Goal: Download file/media

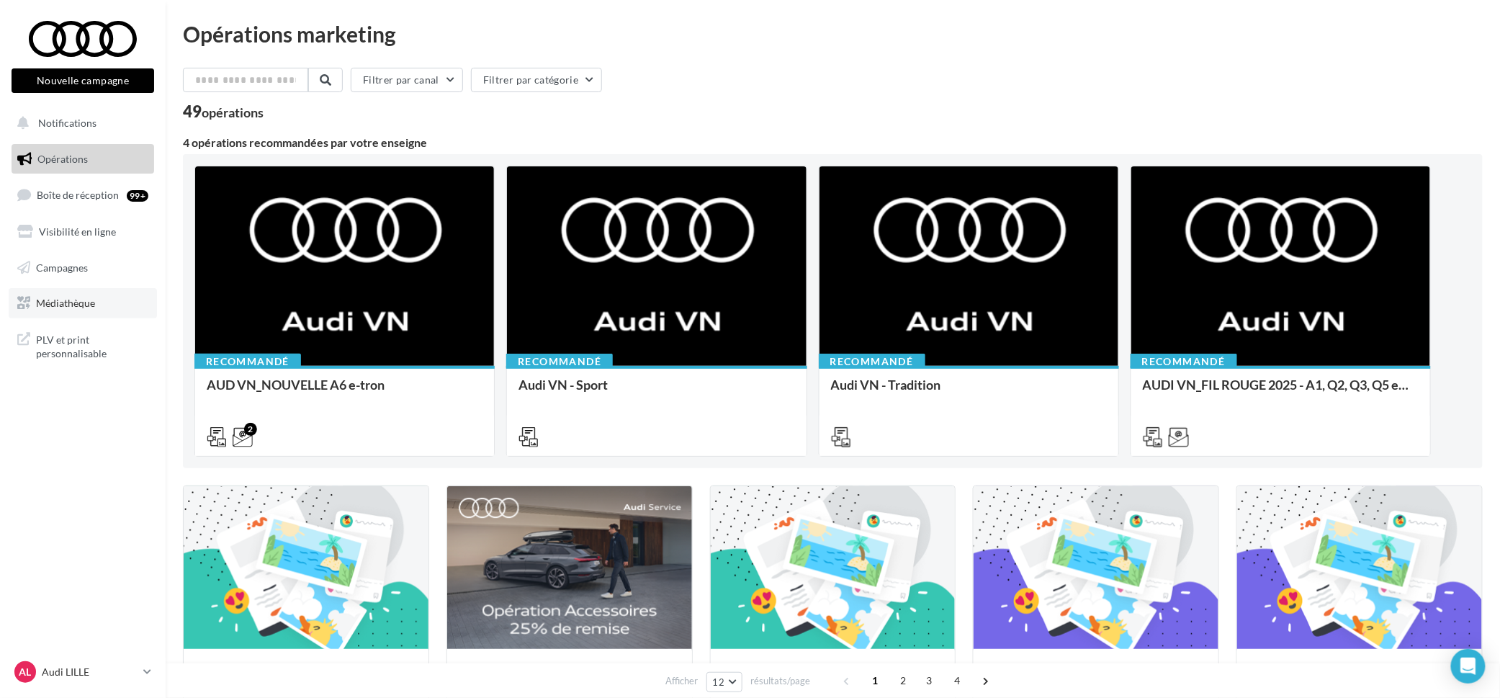
drag, startPoint x: 84, startPoint y: 295, endPoint x: 96, endPoint y: 296, distance: 11.5
click at [84, 297] on span "Médiathèque" at bounding box center [65, 303] width 59 height 12
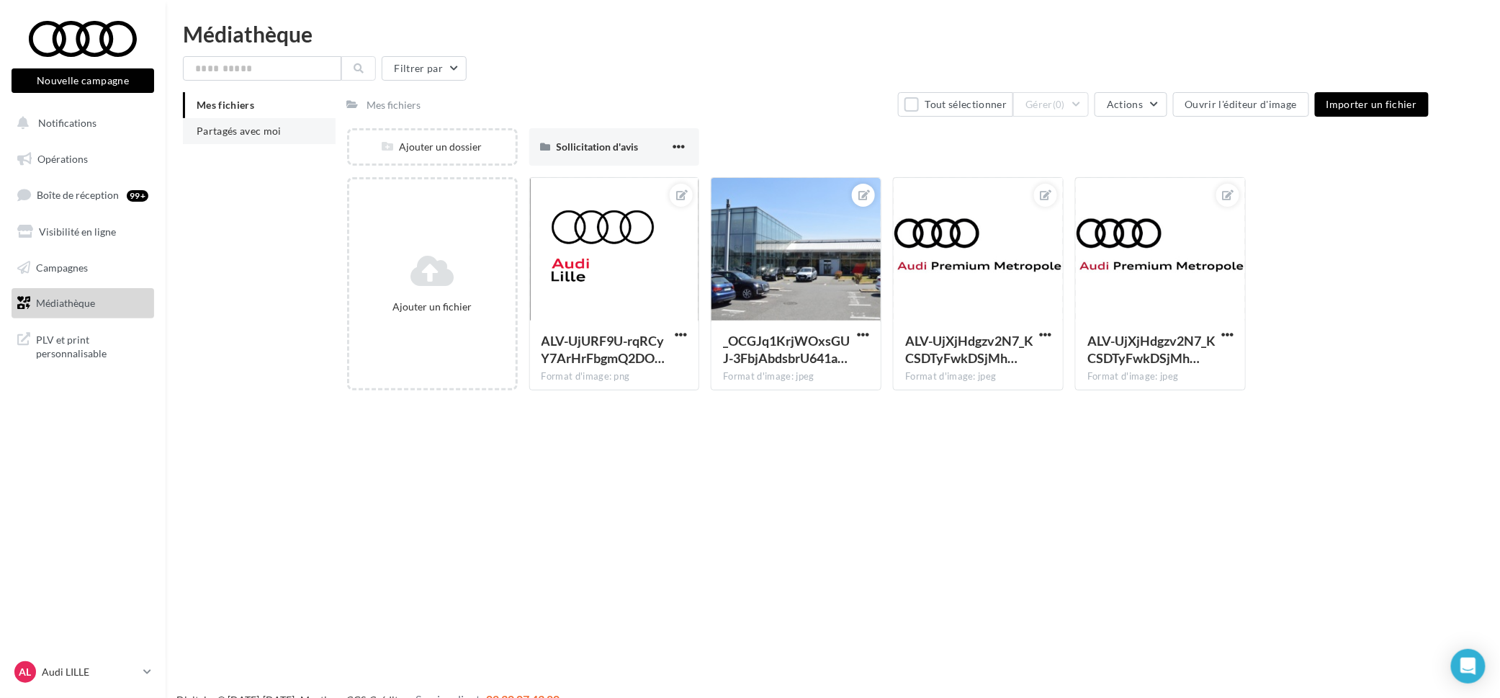
click at [227, 127] on span "Partagés avec moi" at bounding box center [239, 131] width 85 height 12
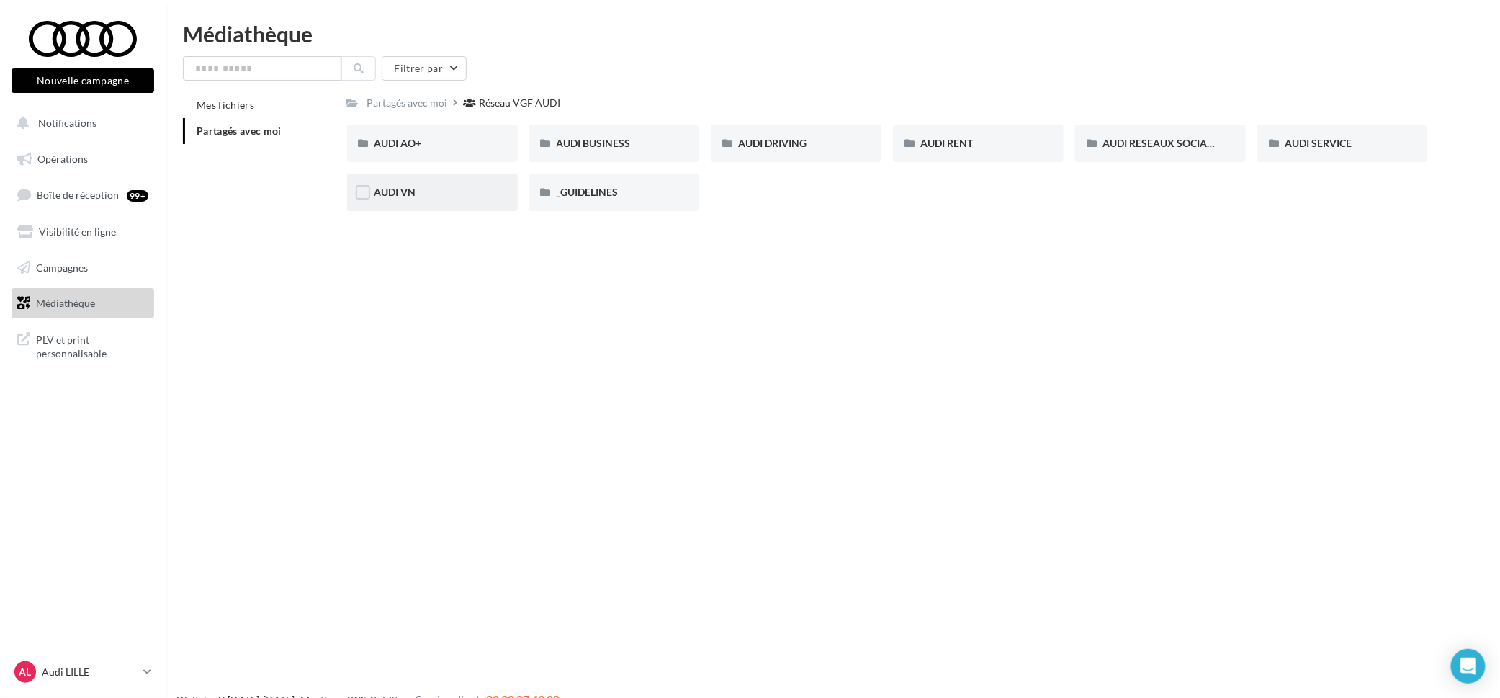
click at [426, 181] on div "AUDI VN" at bounding box center [432, 192] width 171 height 37
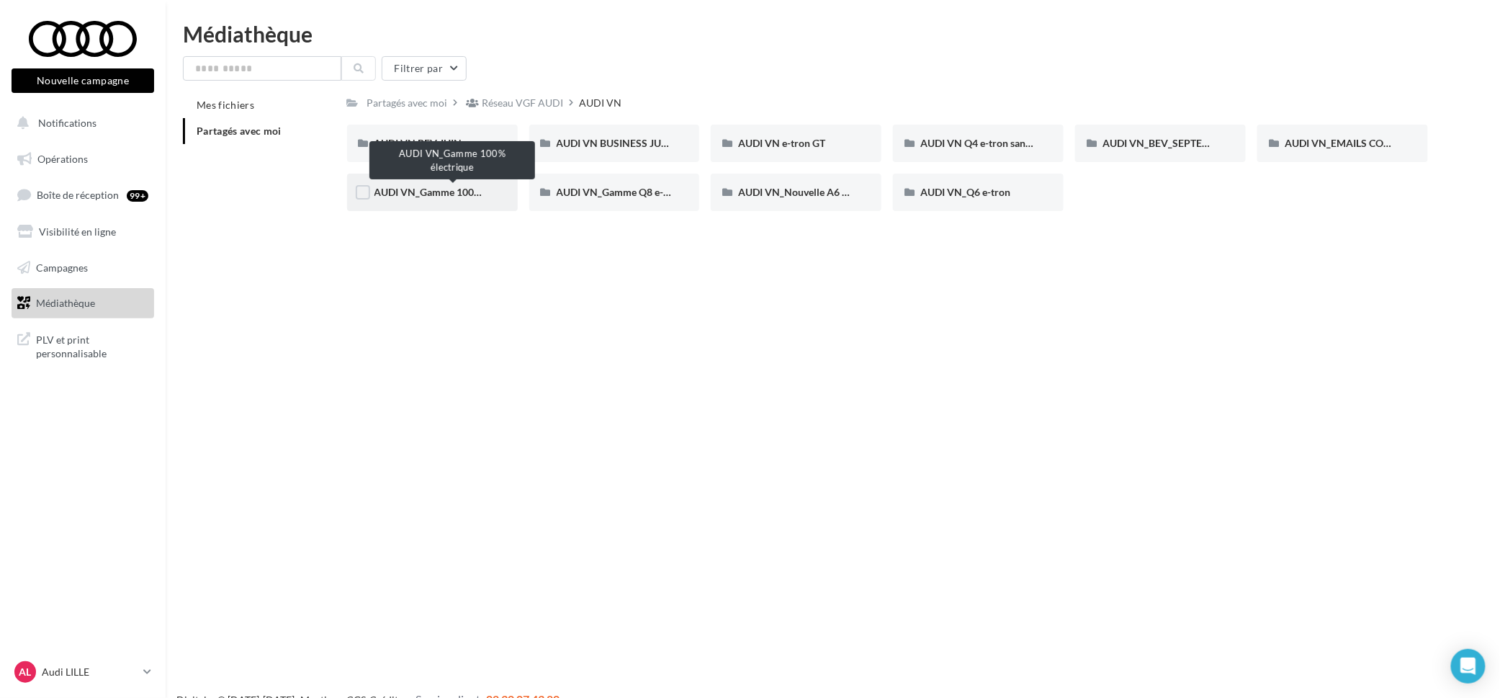
click at [469, 189] on span "AUDI VN_Gamme 100% électrique" at bounding box center [452, 192] width 156 height 12
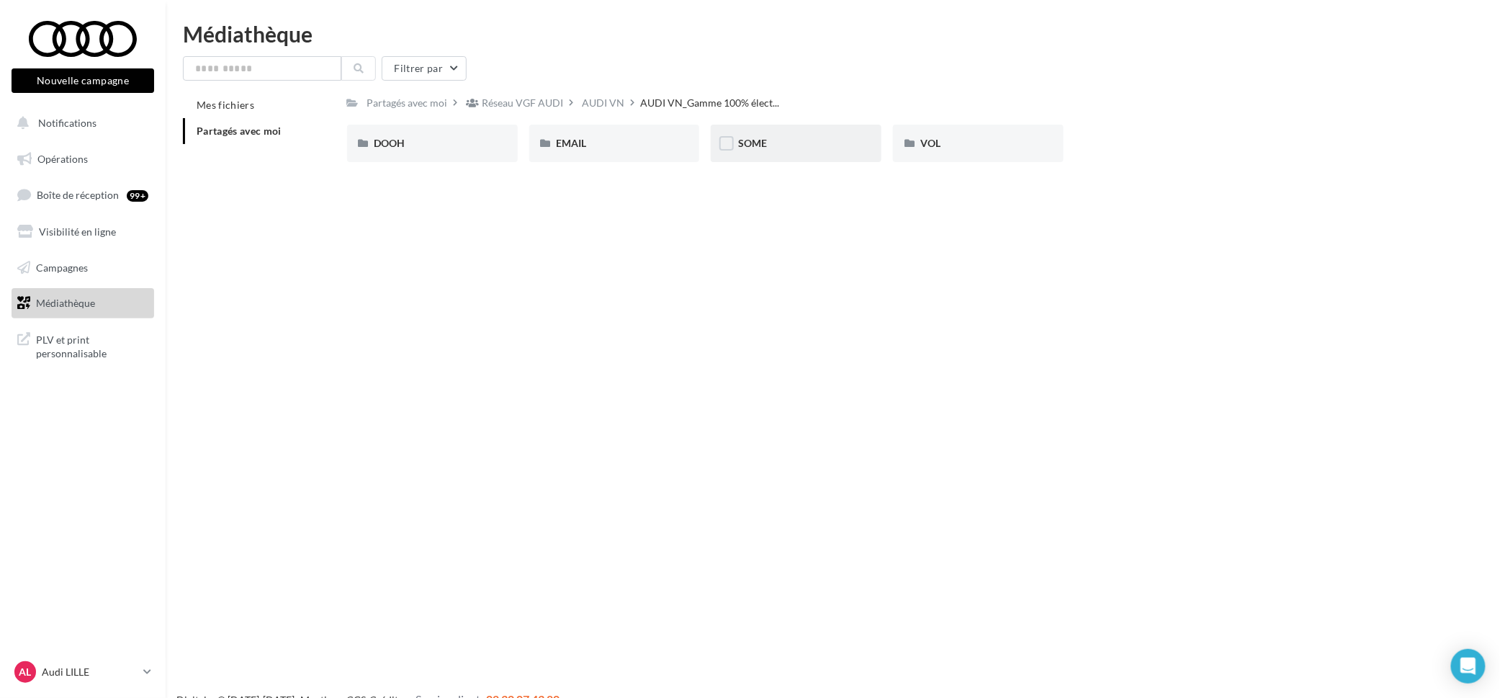
click at [788, 150] on div "SOME" at bounding box center [796, 143] width 116 height 14
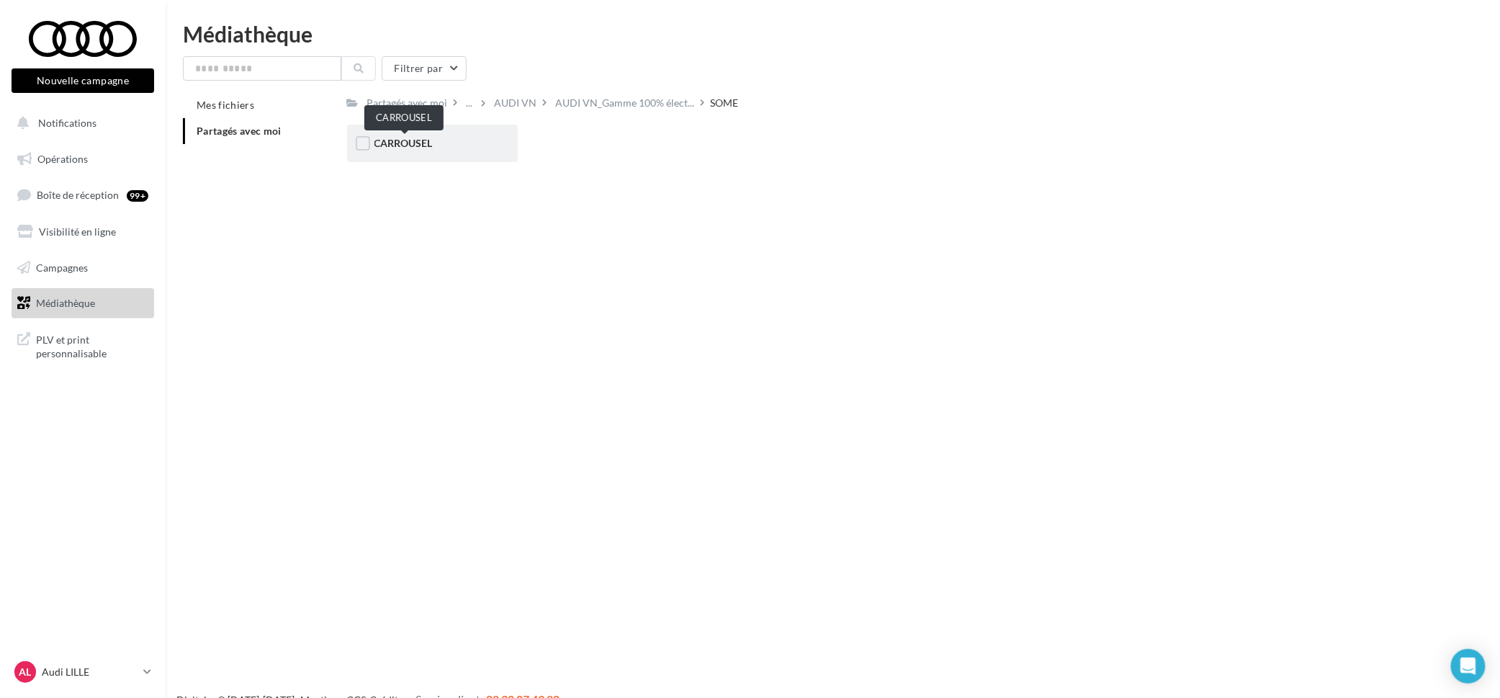
click at [388, 147] on span "CARROUSEL" at bounding box center [403, 143] width 58 height 12
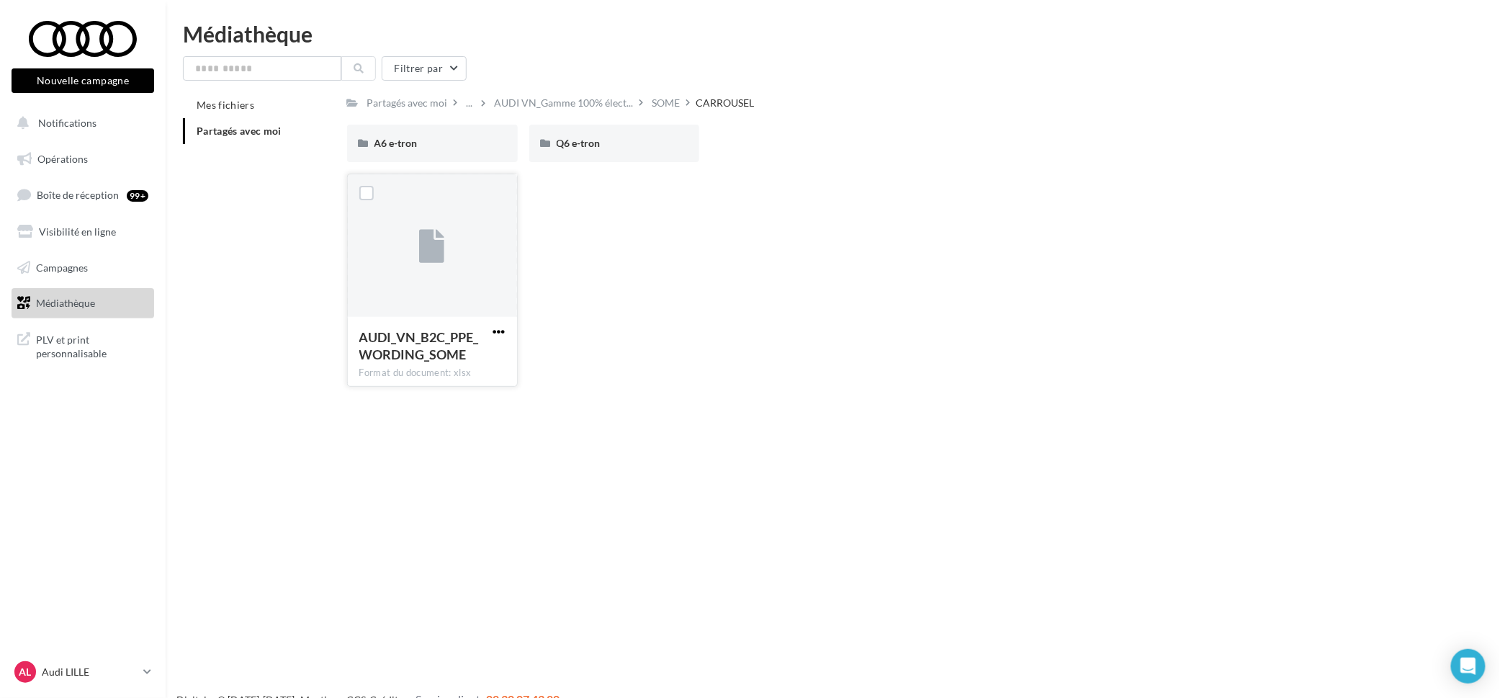
click at [497, 332] on span "button" at bounding box center [499, 331] width 12 height 12
click at [436, 369] on button "Télécharger" at bounding box center [436, 359] width 144 height 37
click at [449, 146] on div "A6 e-tron" at bounding box center [432, 143] width 116 height 14
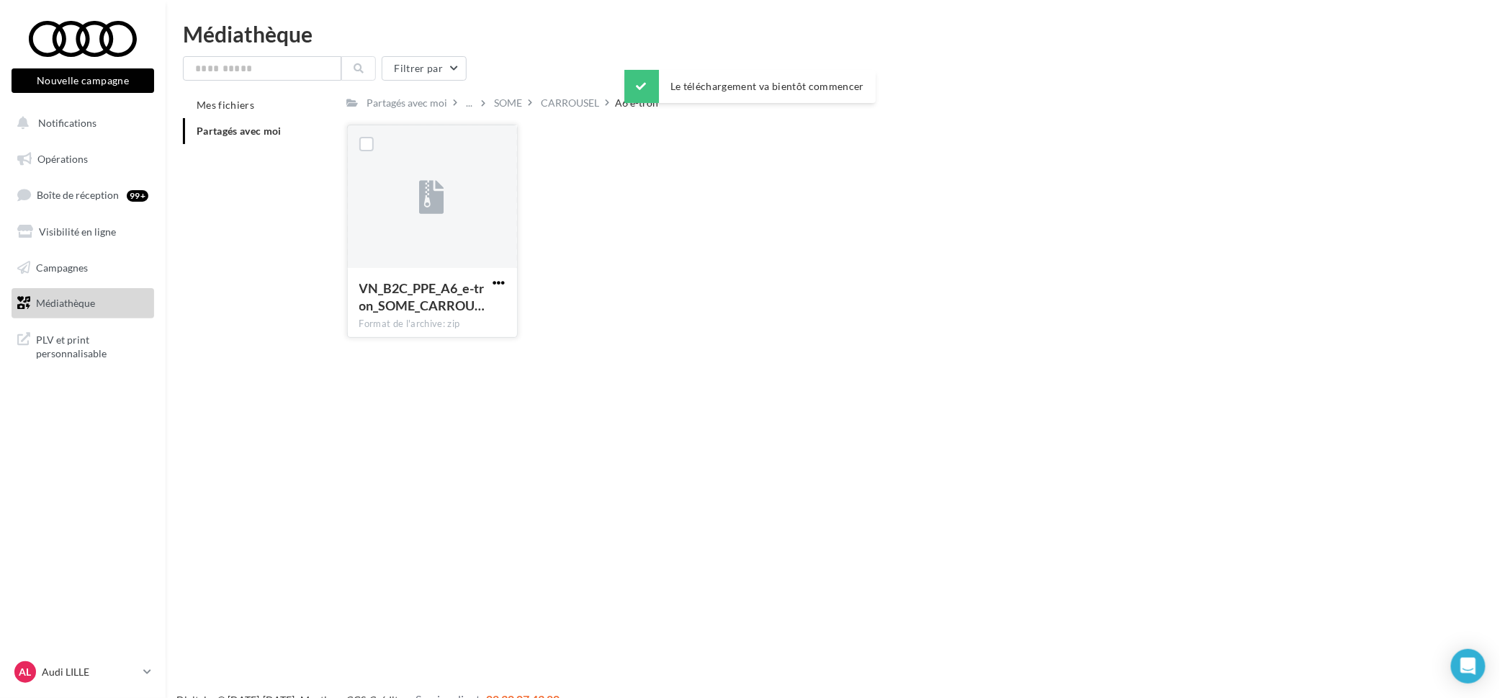
click at [499, 283] on span "button" at bounding box center [499, 282] width 12 height 12
drag, startPoint x: 472, startPoint y: 310, endPoint x: 562, endPoint y: 155, distance: 179.4
click at [472, 306] on button "Télécharger" at bounding box center [436, 310] width 144 height 37
click at [562, 107] on div "CARROUSEL" at bounding box center [570, 103] width 58 height 14
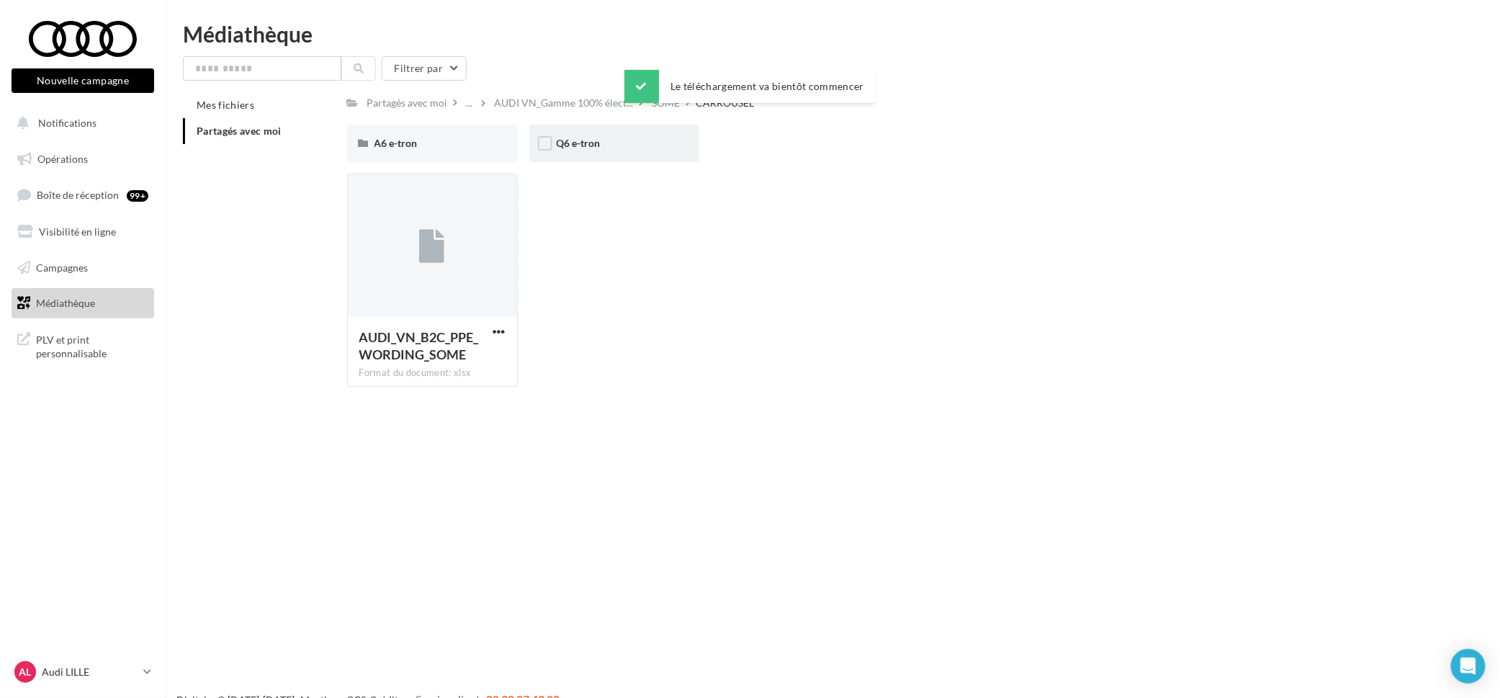
drag, startPoint x: 604, startPoint y: 151, endPoint x: 613, endPoint y: 163, distance: 15.4
click at [604, 153] on div "Q6 e-tron" at bounding box center [614, 143] width 171 height 37
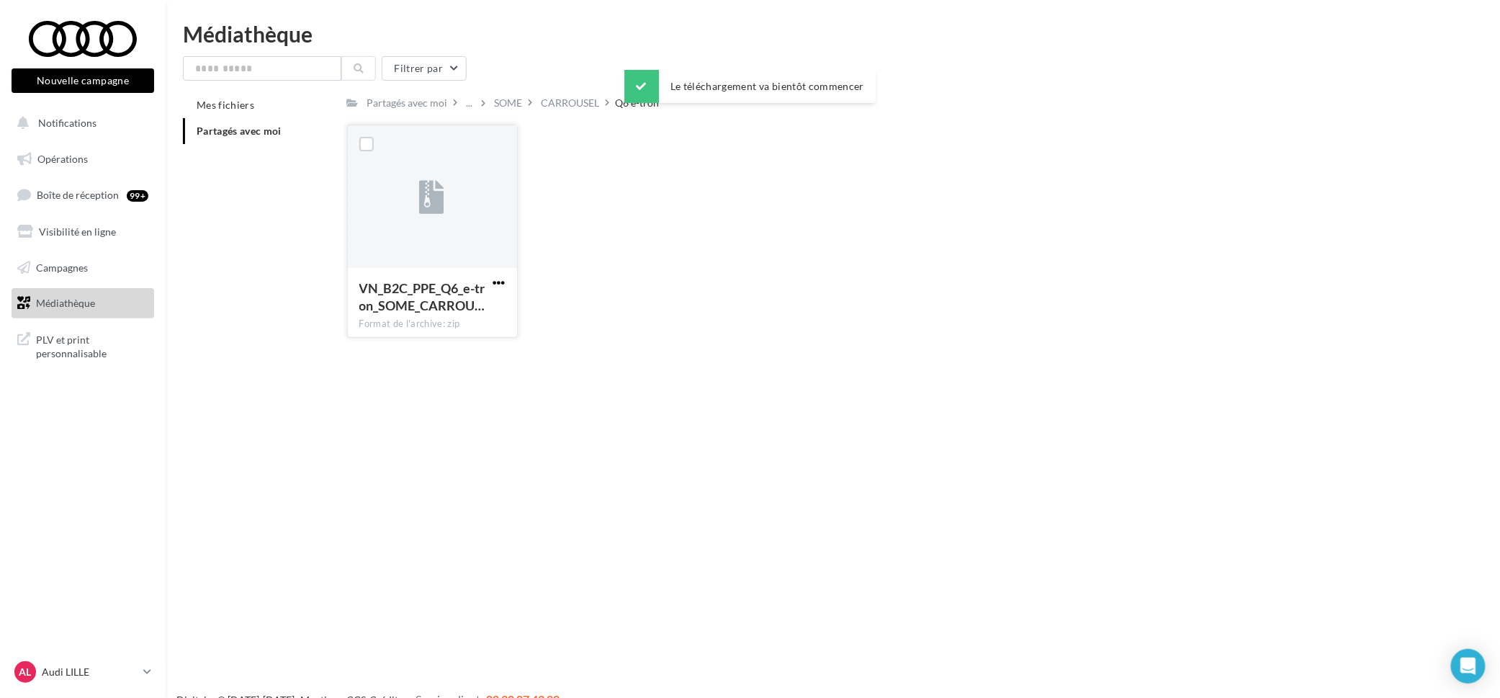
click at [504, 284] on span "button" at bounding box center [499, 282] width 12 height 12
click at [497, 318] on button "Télécharger" at bounding box center [436, 310] width 144 height 37
click at [549, 108] on div "CARROUSEL" at bounding box center [570, 103] width 58 height 14
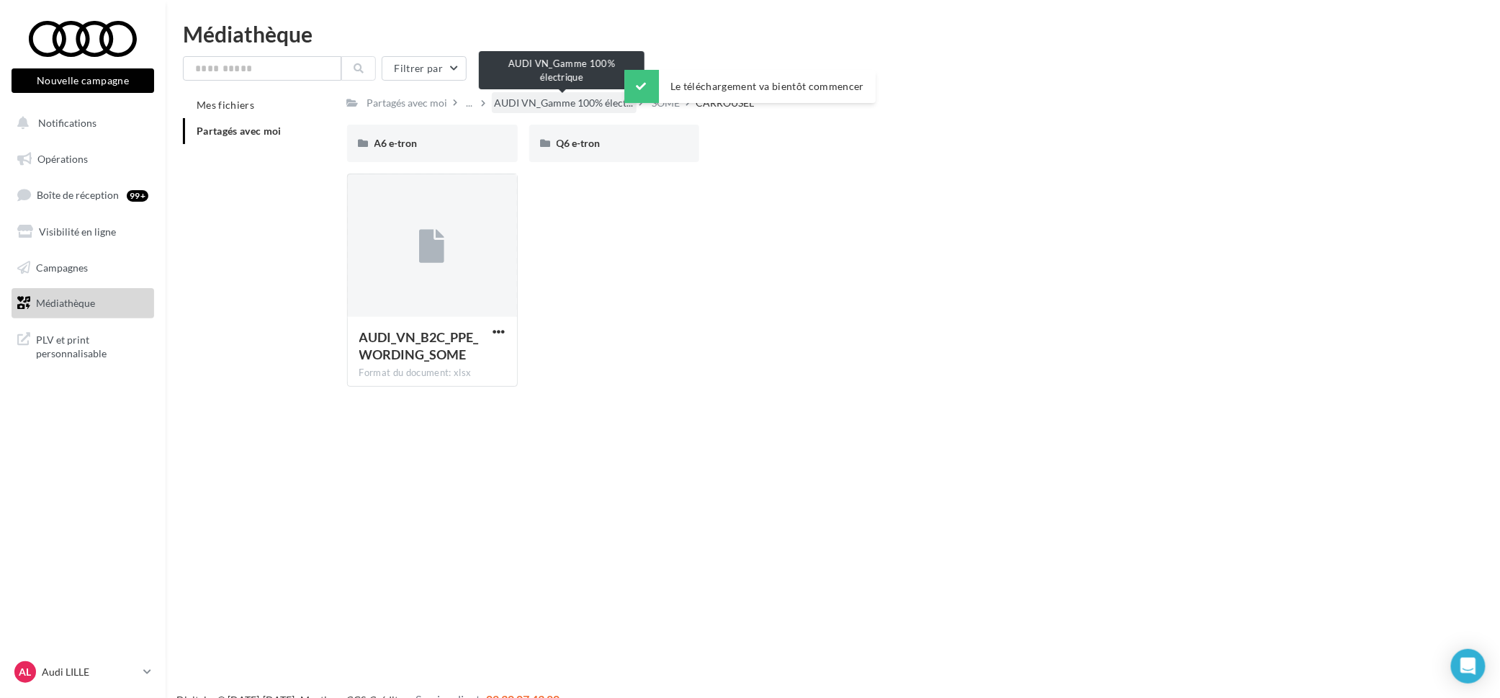
click at [549, 108] on span "AUDI VN_Gamme 100% élect..." at bounding box center [564, 103] width 139 height 14
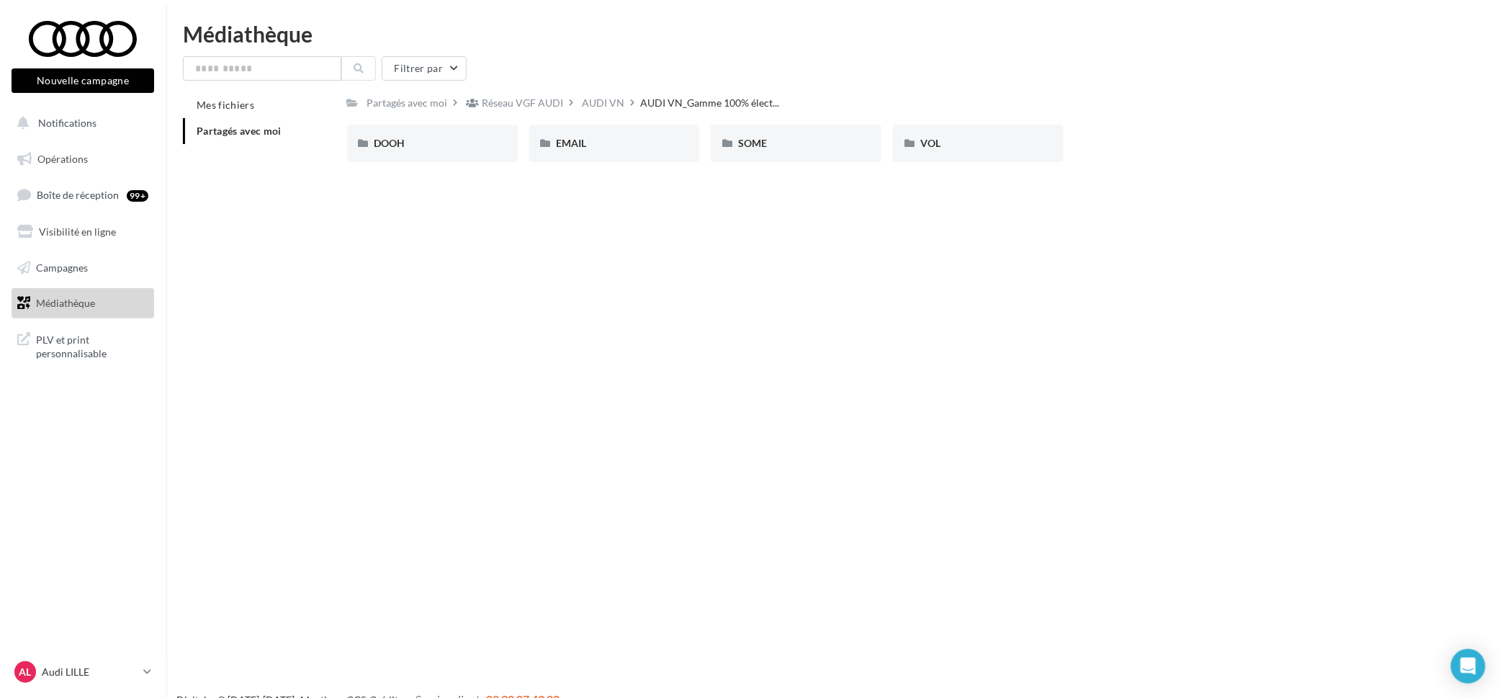
click at [251, 125] on span "Partagés avec moi" at bounding box center [239, 131] width 85 height 12
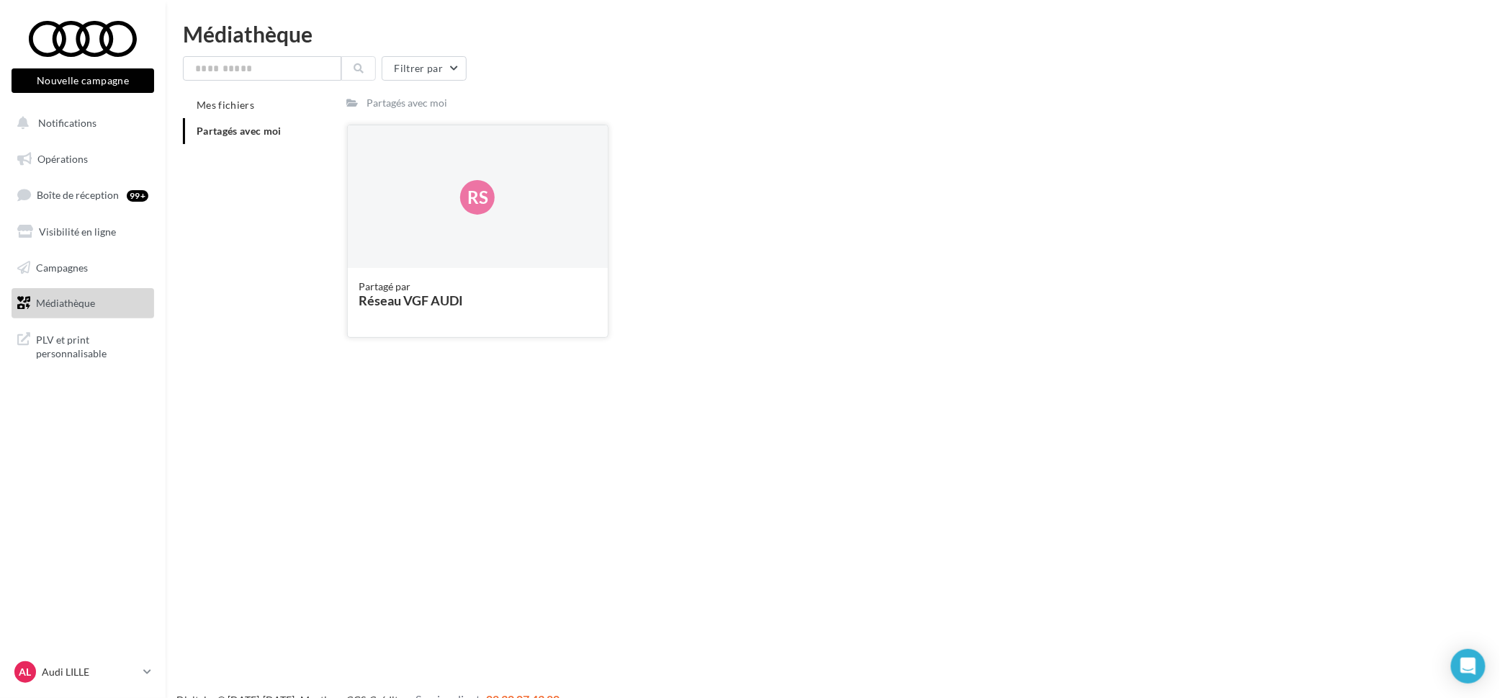
click at [450, 256] on div "Rs" at bounding box center [478, 197] width 260 height 144
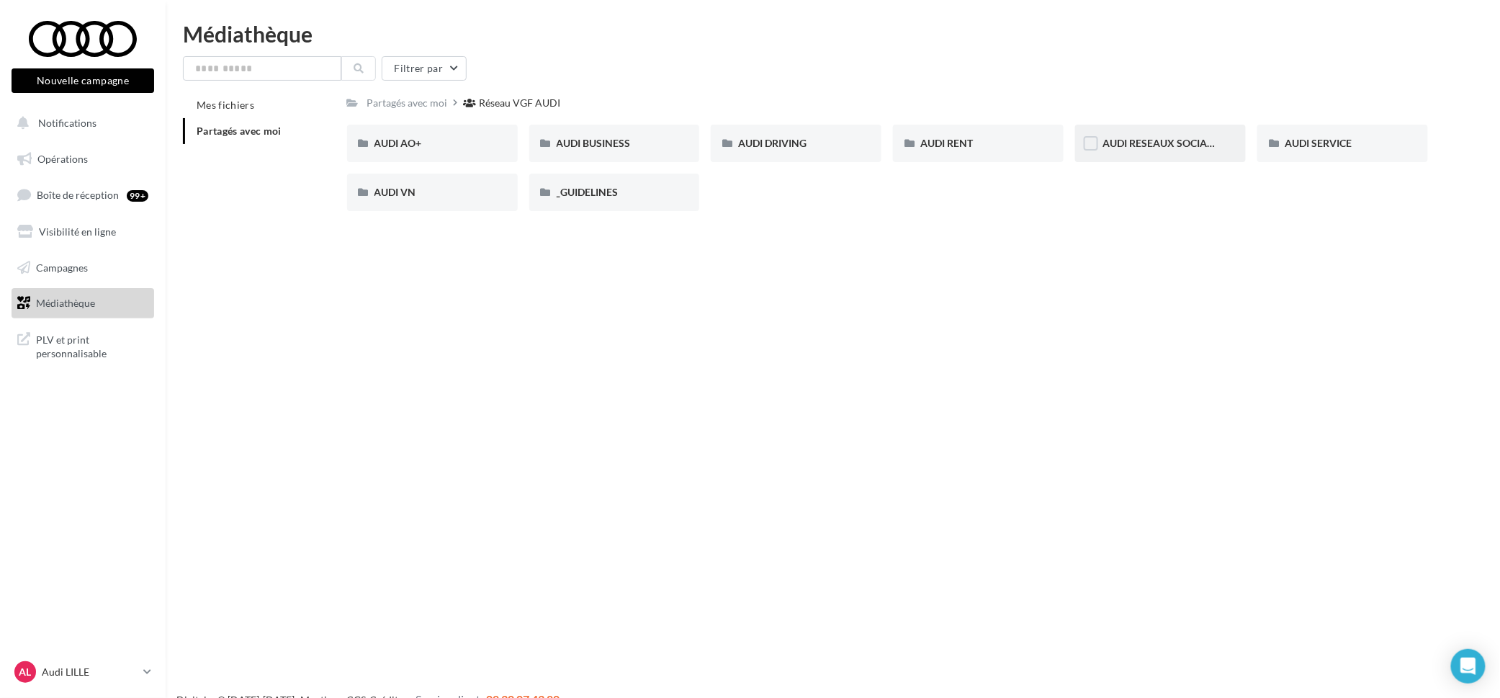
click at [1150, 147] on span "AUDI RESEAUX SOCIAUX" at bounding box center [1161, 143] width 119 height 12
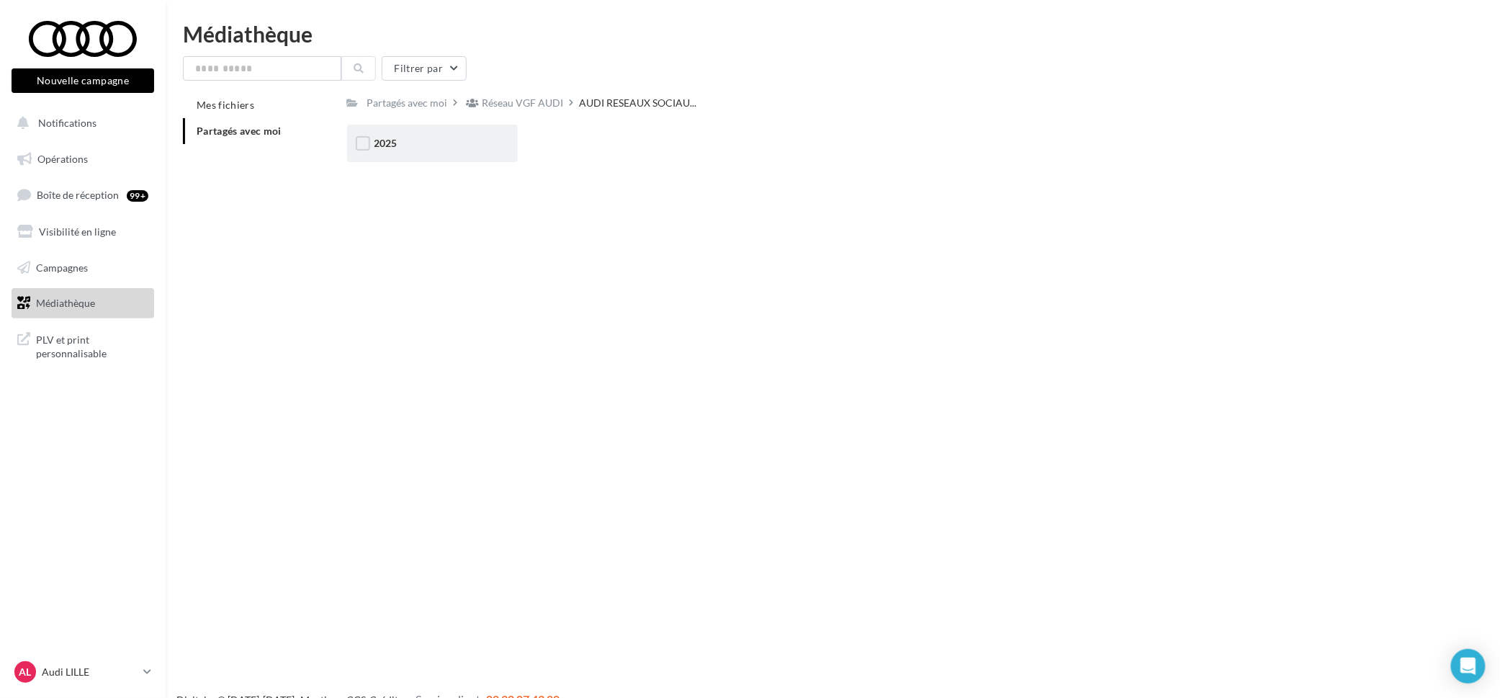
click at [448, 156] on div "2025" at bounding box center [432, 143] width 171 height 37
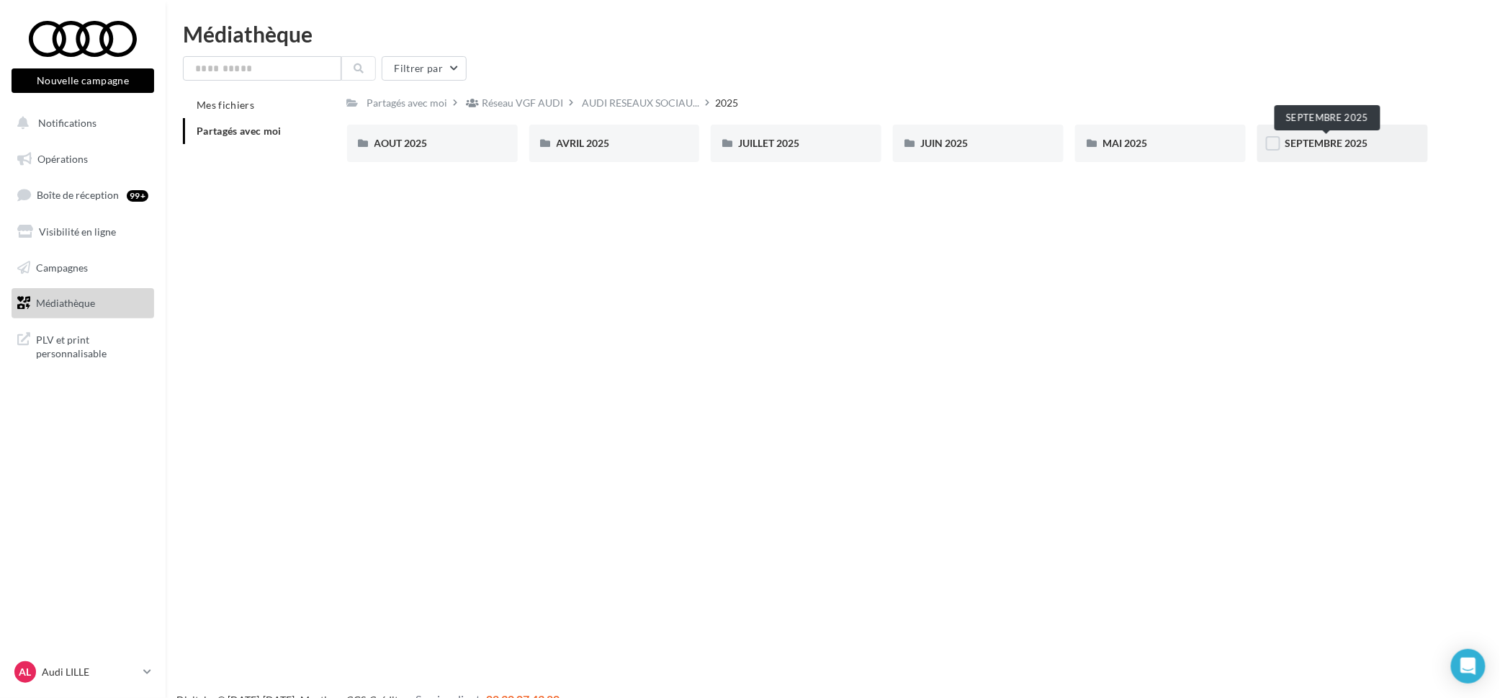
click at [1366, 148] on span "SEPTEMBRE 2025" at bounding box center [1325, 143] width 83 height 12
click at [1160, 146] on div "VO - STORY" at bounding box center [1160, 143] width 116 height 14
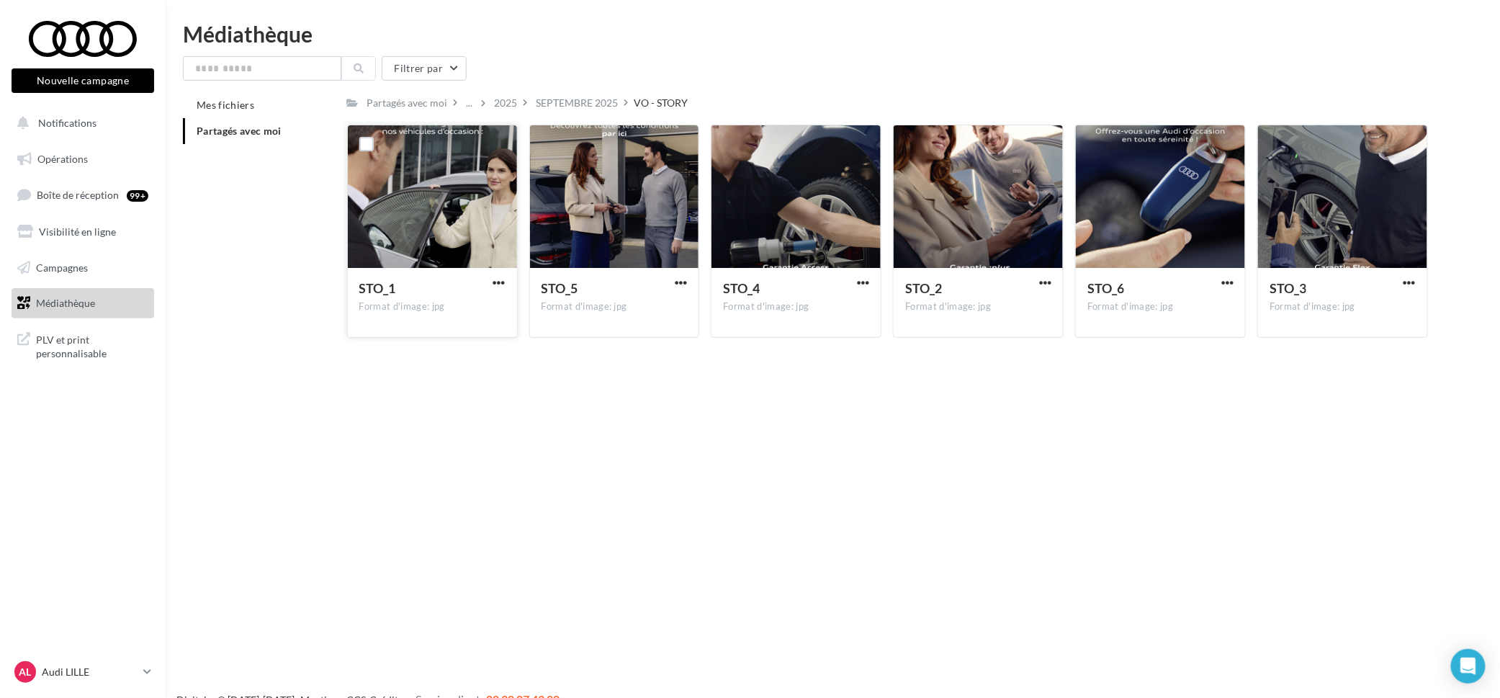
click at [441, 196] on div at bounding box center [432, 197] width 169 height 144
click at [456, 246] on div at bounding box center [432, 197] width 169 height 144
click at [588, 231] on div at bounding box center [614, 197] width 169 height 144
click at [503, 278] on span "button" at bounding box center [499, 282] width 12 height 12
click at [485, 314] on button "Télécharger" at bounding box center [436, 310] width 144 height 37
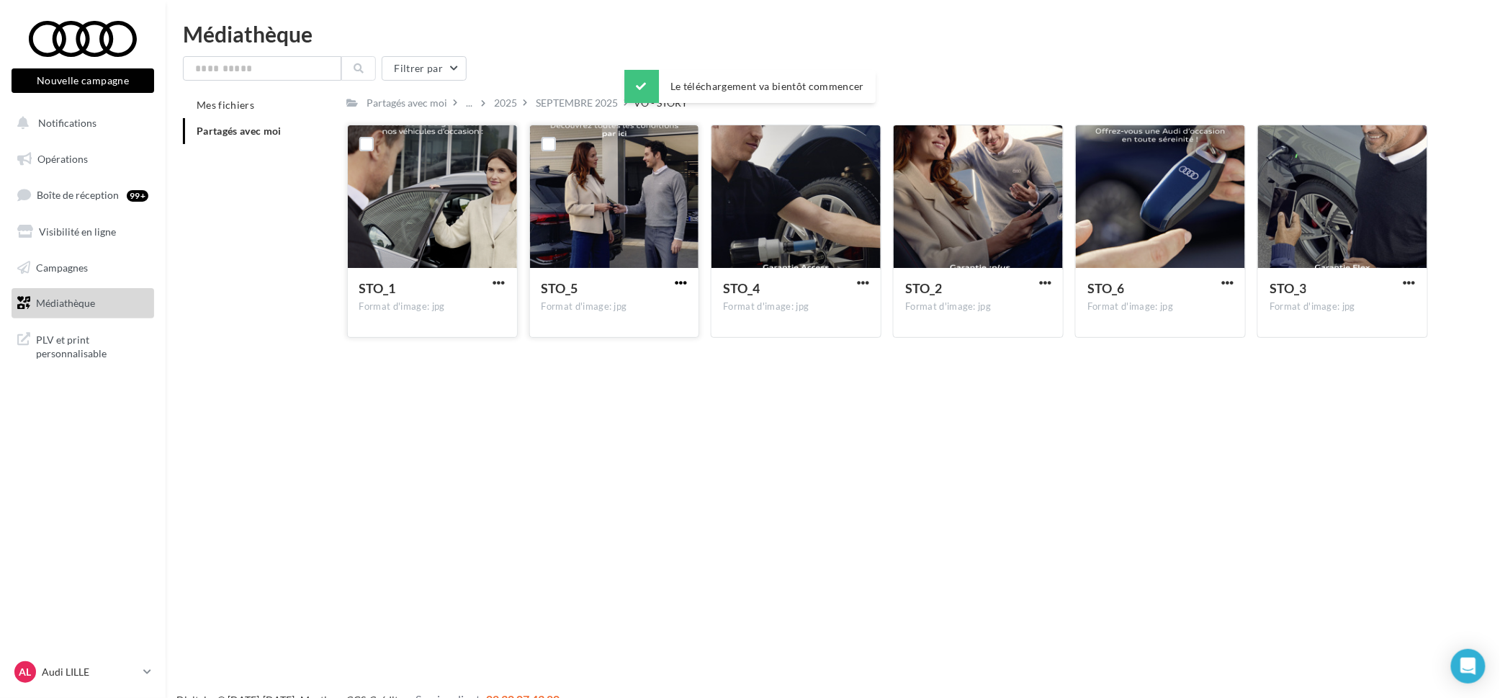
drag, startPoint x: 680, startPoint y: 277, endPoint x: 680, endPoint y: 285, distance: 8.0
click at [680, 279] on span "button" at bounding box center [681, 282] width 12 height 12
click at [662, 311] on button "Télécharger" at bounding box center [618, 310] width 144 height 37
drag, startPoint x: 861, startPoint y: 283, endPoint x: 860, endPoint y: 292, distance: 8.7
click at [861, 283] on span "button" at bounding box center [863, 282] width 12 height 12
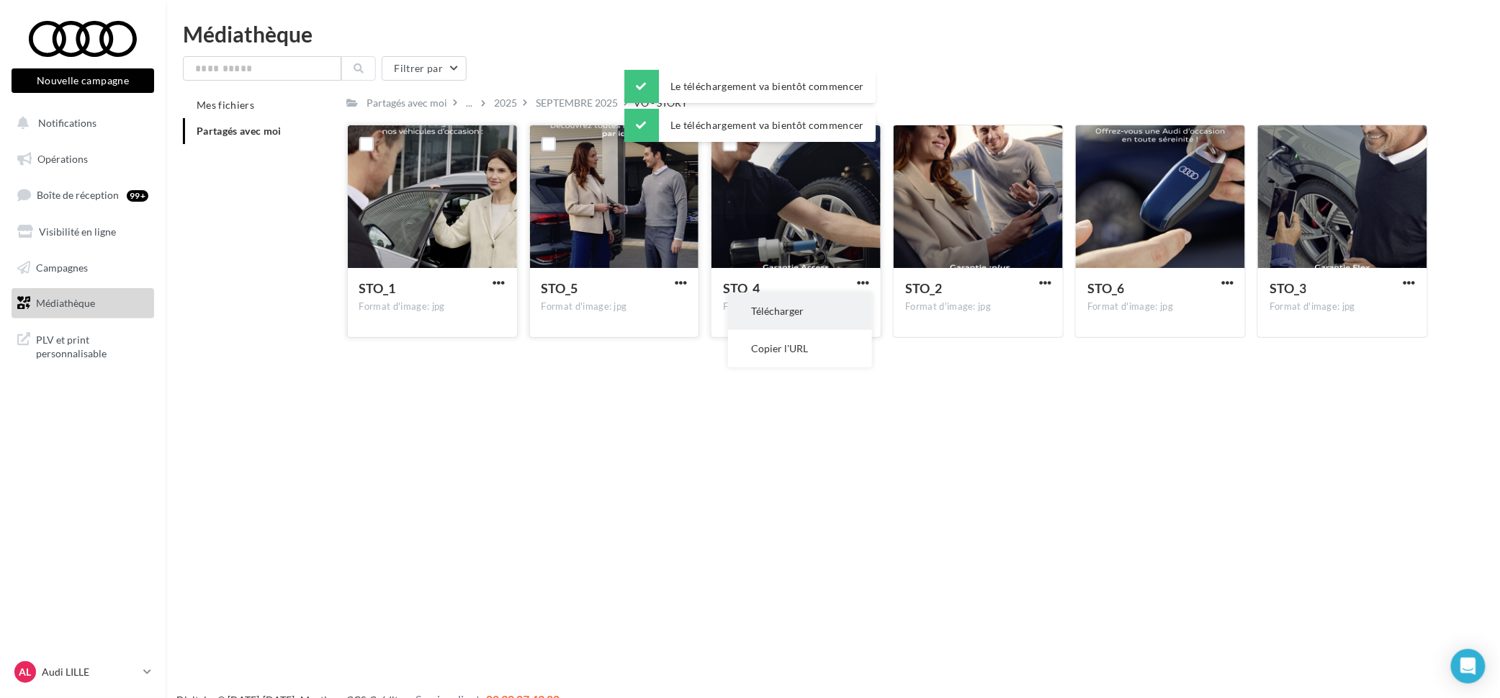
drag, startPoint x: 837, startPoint y: 315, endPoint x: 914, endPoint y: 305, distance: 78.5
click at [838, 315] on button "Télécharger" at bounding box center [800, 310] width 144 height 37
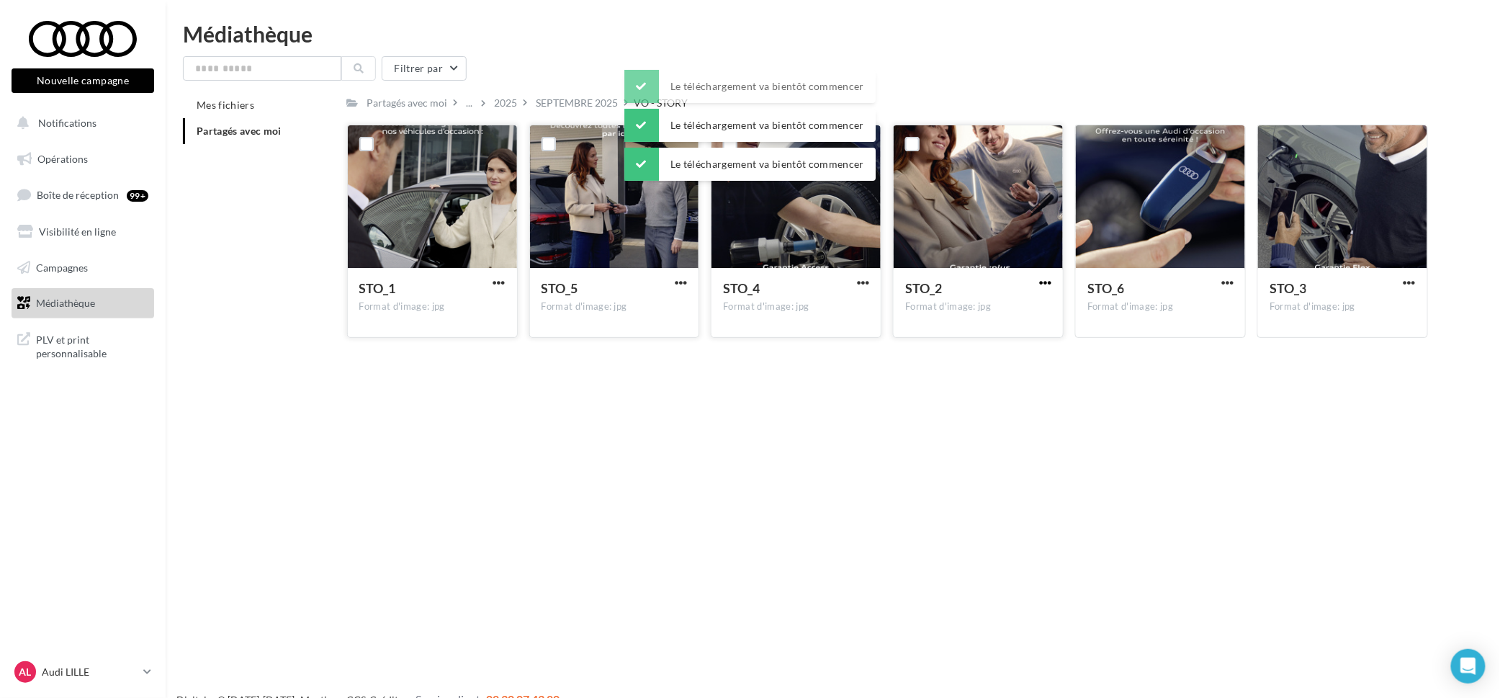
drag, startPoint x: 1050, startPoint y: 279, endPoint x: 1047, endPoint y: 287, distance: 8.4
click at [1050, 279] on span "button" at bounding box center [1045, 282] width 12 height 12
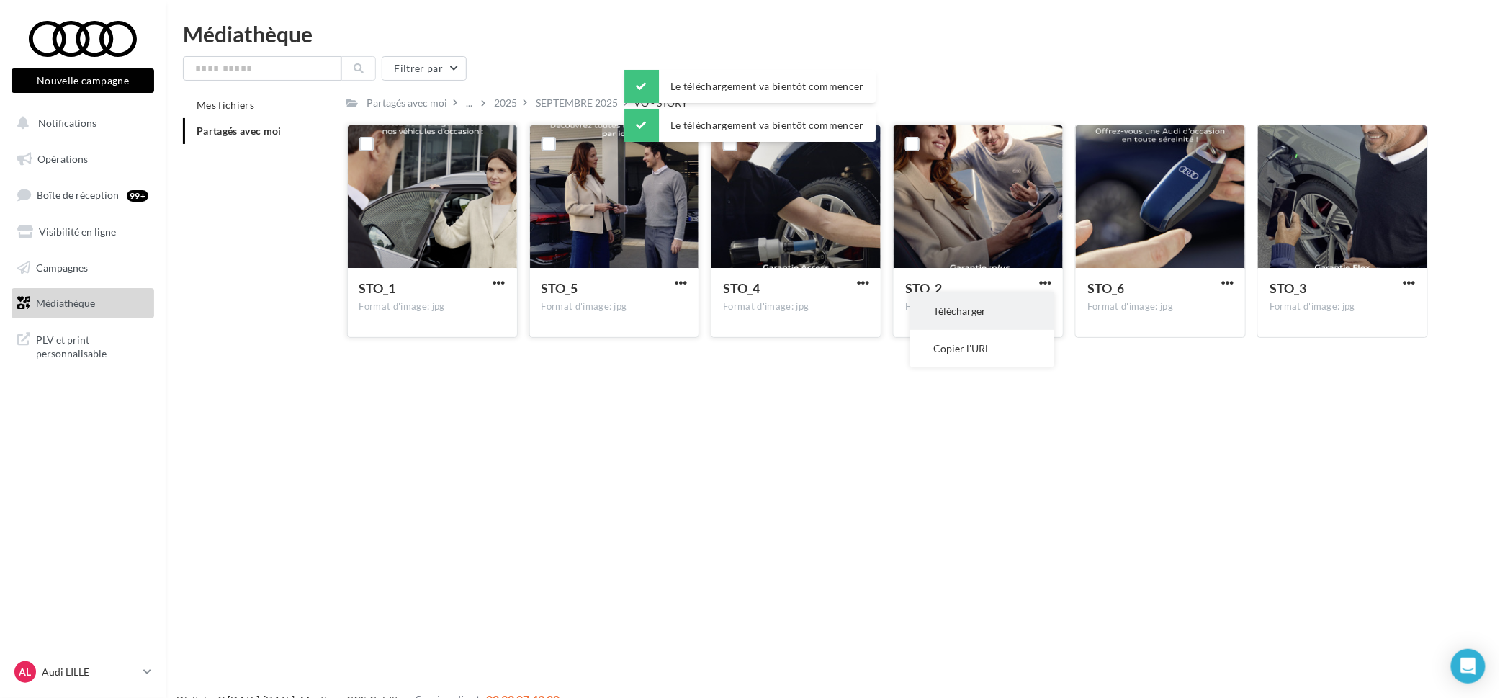
click at [1024, 327] on button "Télécharger" at bounding box center [982, 310] width 144 height 37
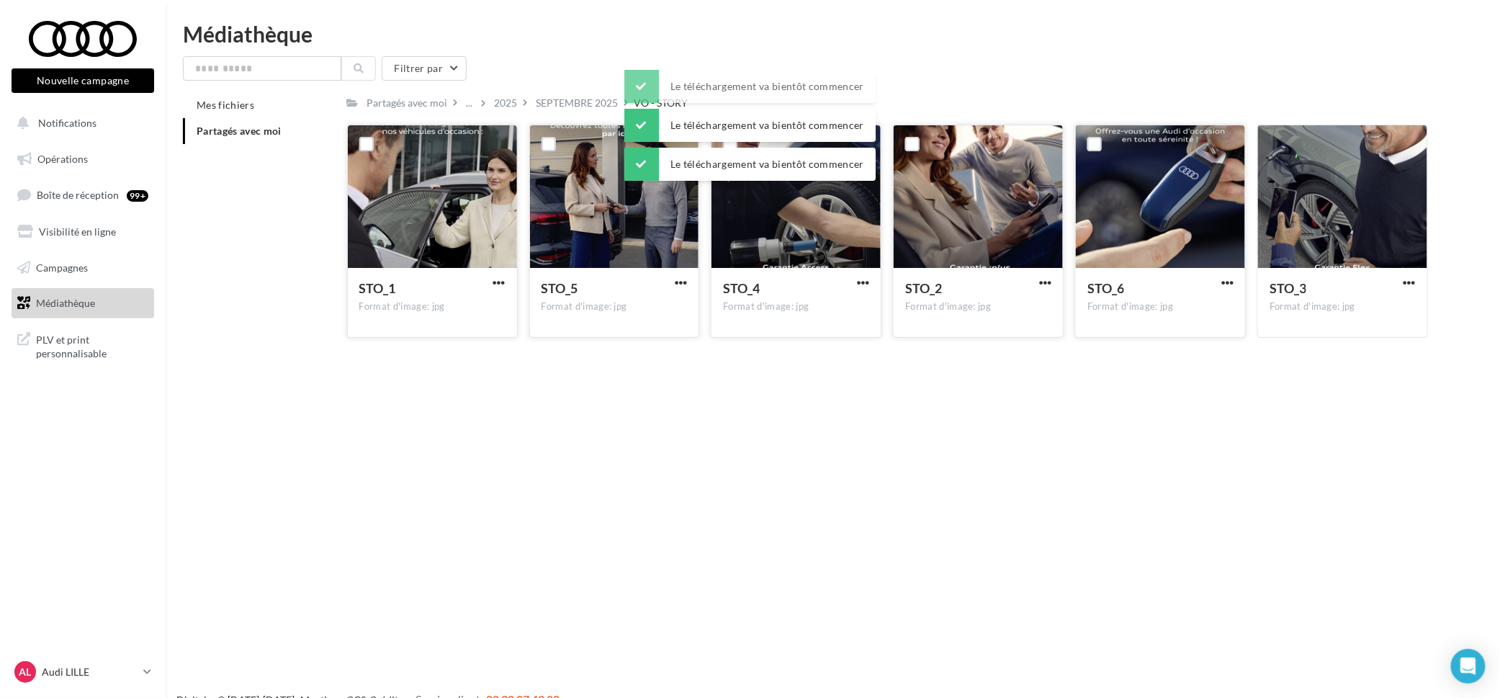
click at [1234, 284] on button "button" at bounding box center [1227, 283] width 18 height 14
click at [1199, 325] on button "Télécharger" at bounding box center [1164, 310] width 144 height 37
click at [1412, 279] on span "button" at bounding box center [1409, 282] width 12 height 12
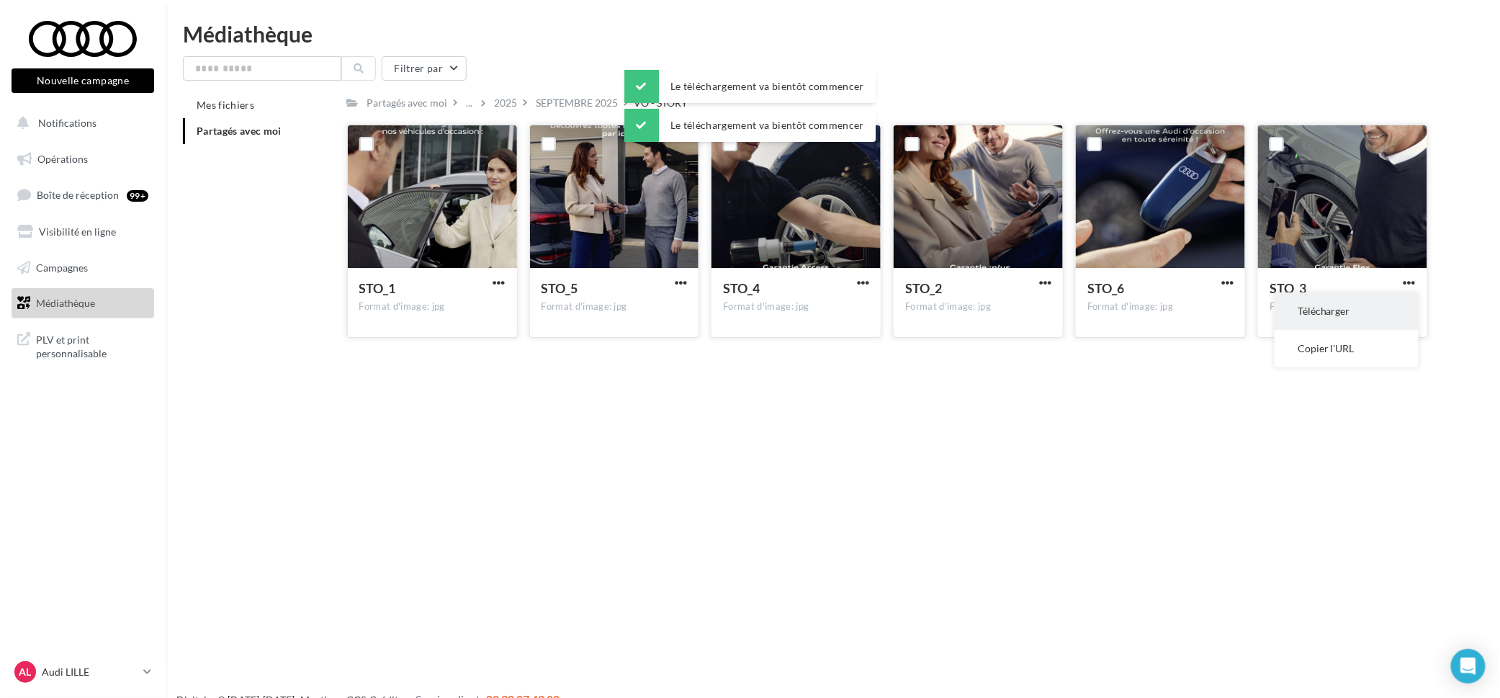
click at [1354, 310] on button "Télécharger" at bounding box center [1346, 310] width 144 height 37
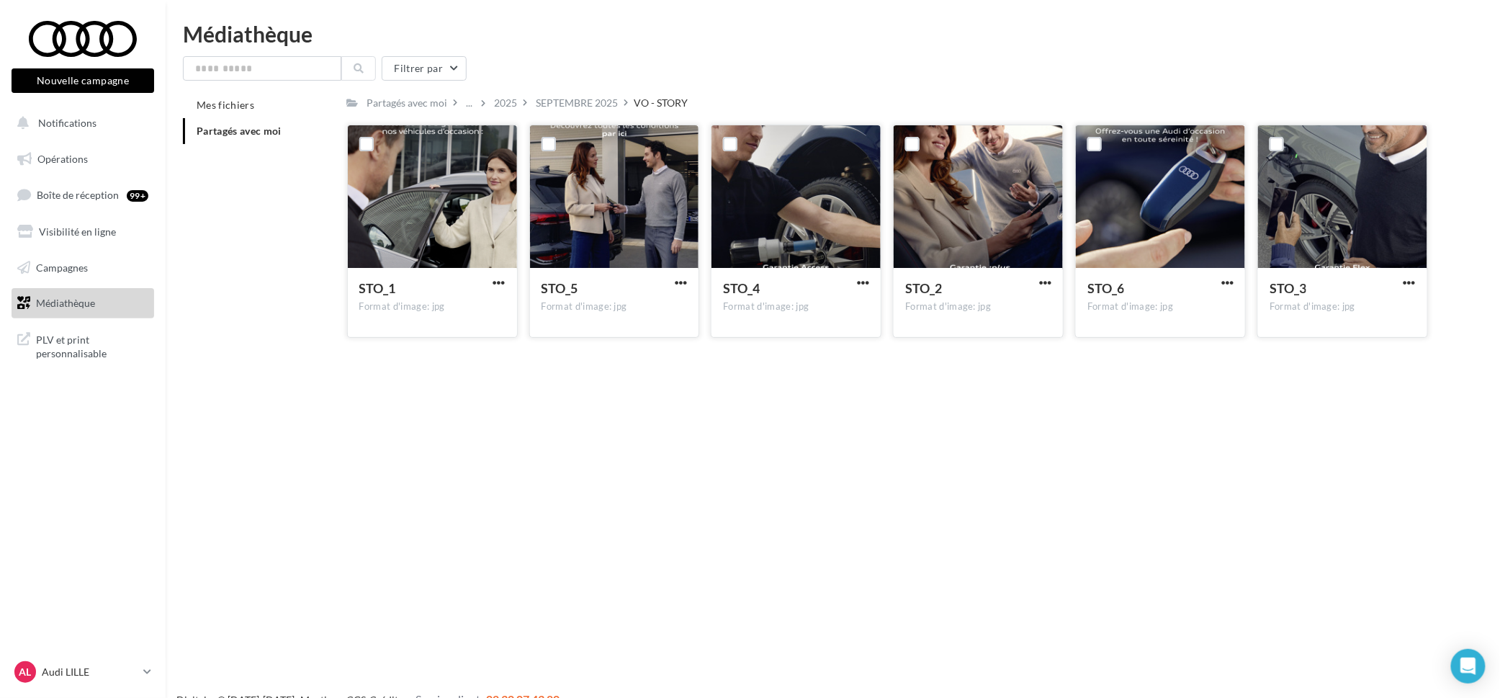
click at [443, 208] on div at bounding box center [432, 197] width 169 height 144
click at [1325, 180] on div at bounding box center [1342, 197] width 169 height 144
drag, startPoint x: 683, startPoint y: 456, endPoint x: 721, endPoint y: 460, distance: 38.4
click at [683, 456] on div "Nouvelle campagne Nouvelle campagne Notifications Opérations Boîte de réception…" at bounding box center [750, 372] width 1500 height 698
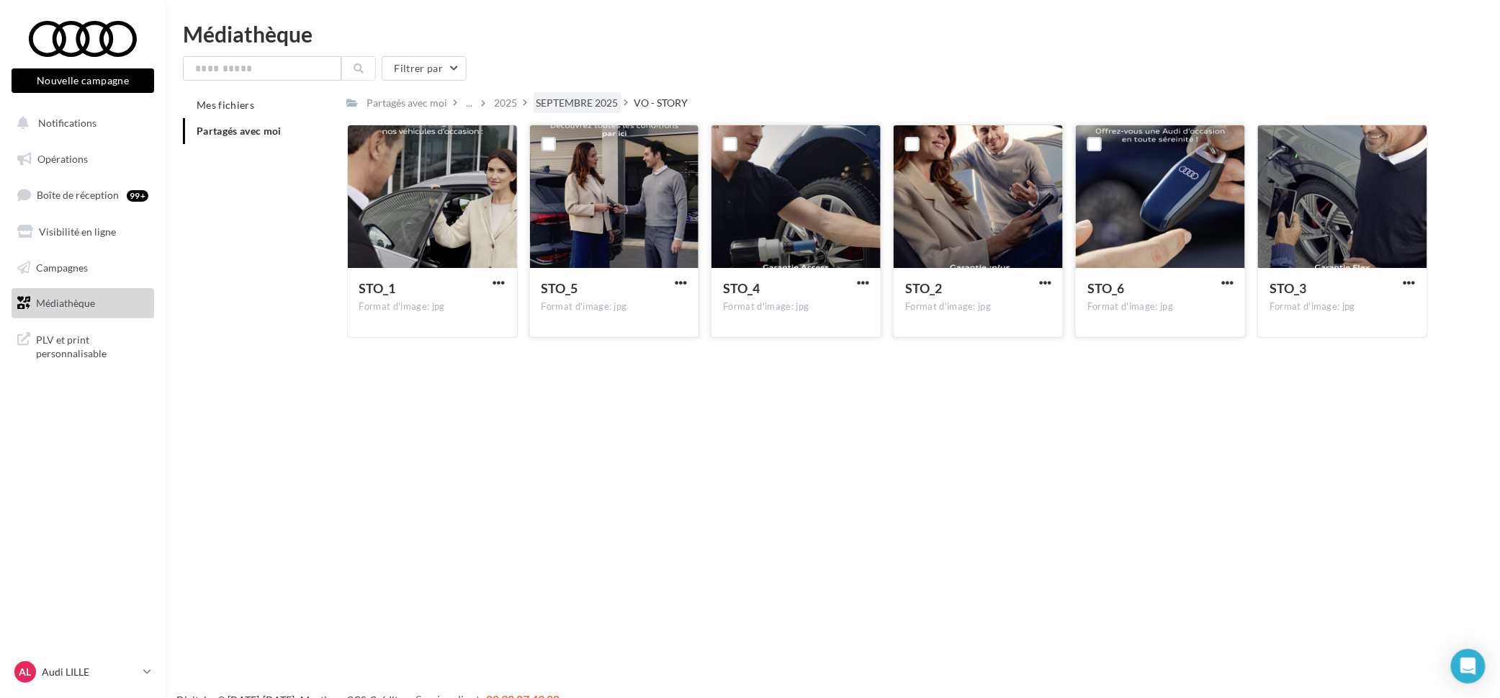
click at [579, 103] on div "SEPTEMBRE 2025" at bounding box center [577, 103] width 82 height 14
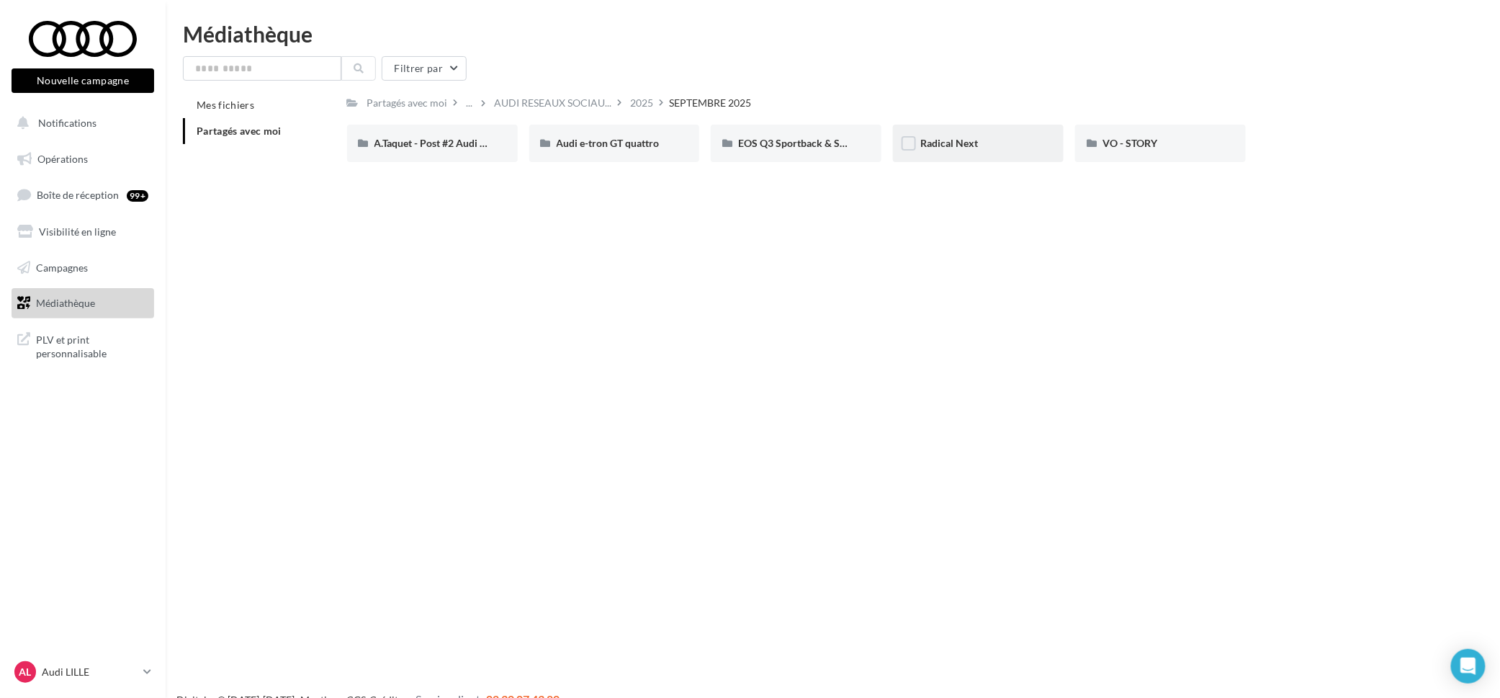
click at [991, 148] on div "Radical Next" at bounding box center [978, 143] width 116 height 14
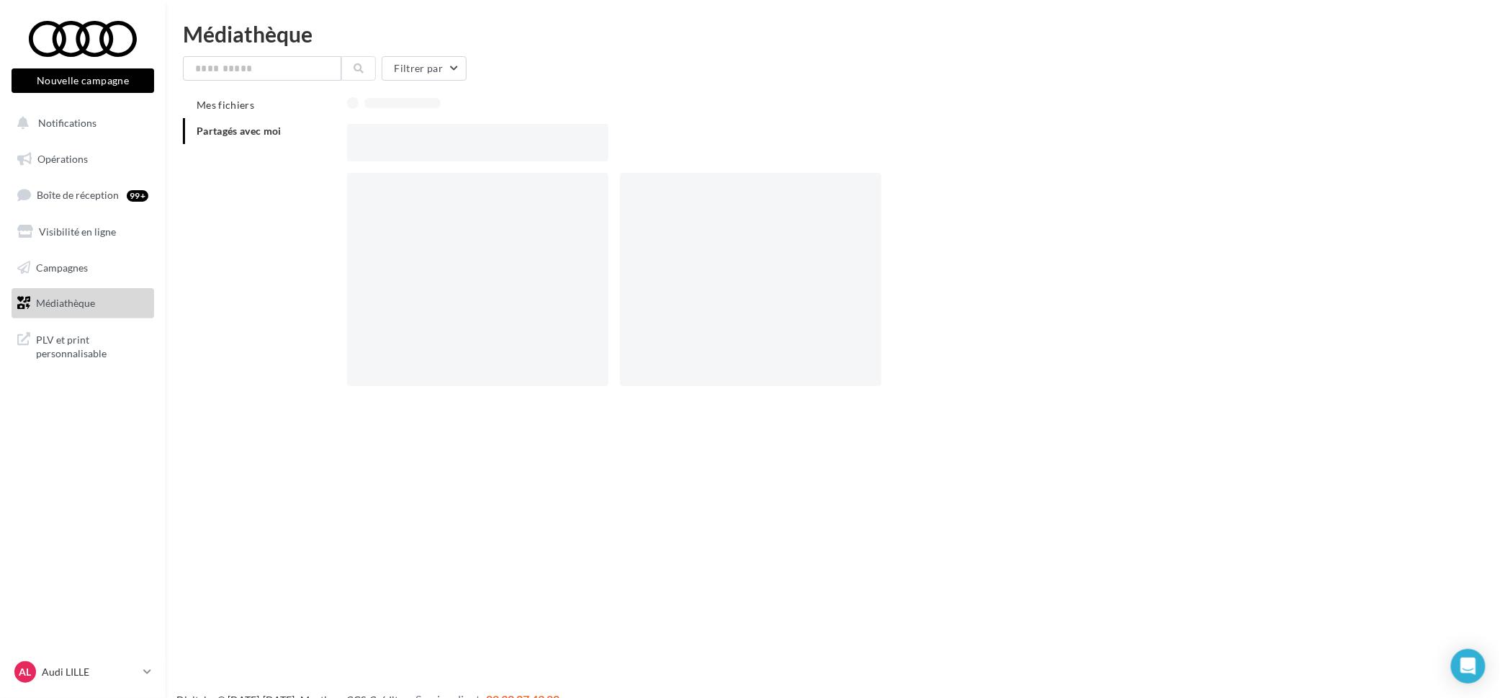
click at [991, 148] on div at bounding box center [893, 142] width 1093 height 37
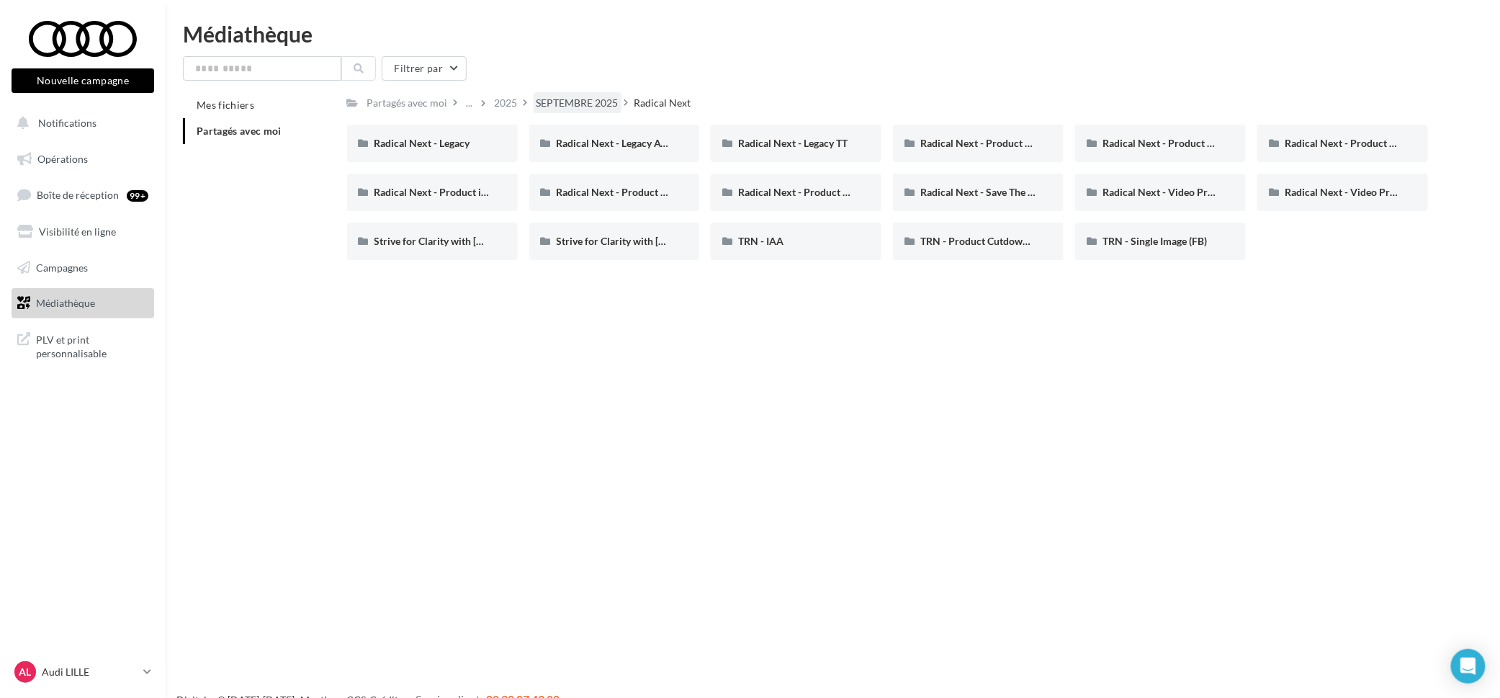
click at [575, 101] on div "SEPTEMBRE 2025" at bounding box center [577, 103] width 82 height 14
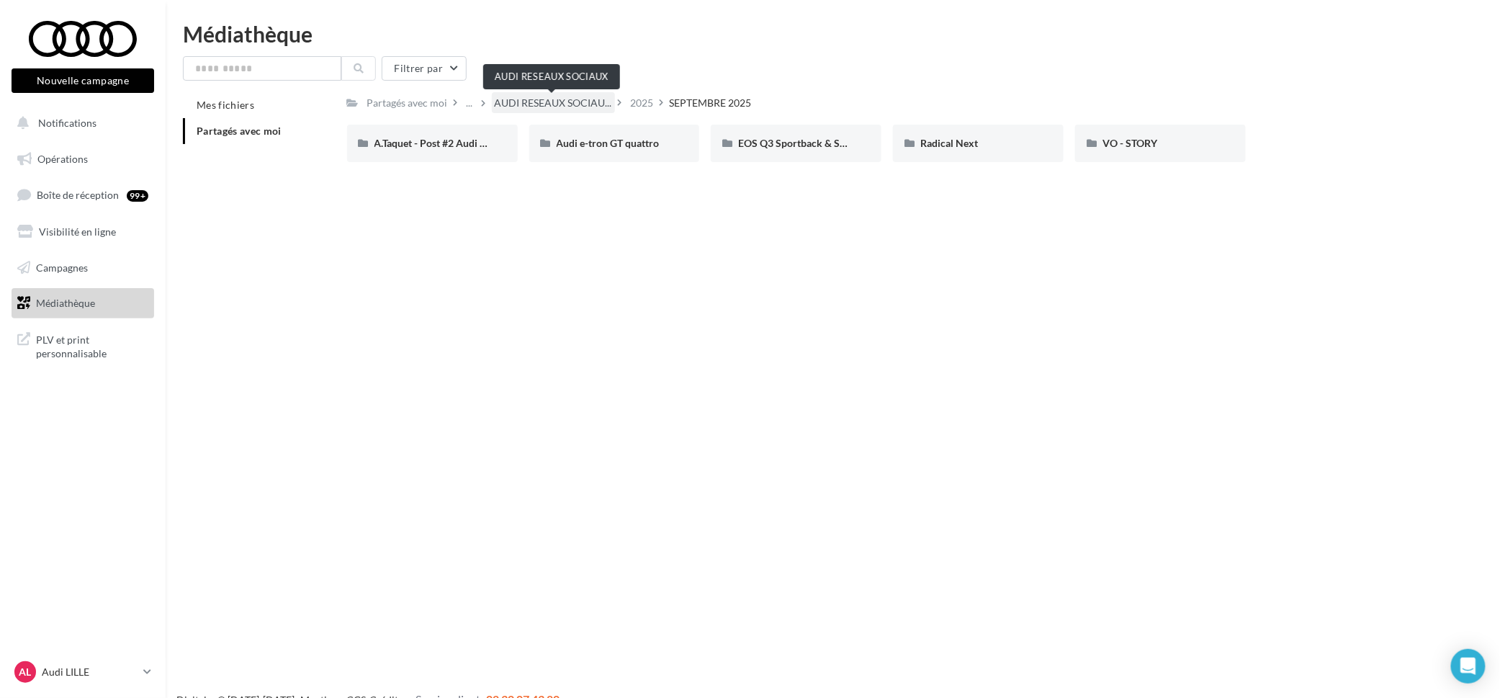
click at [583, 105] on span "AUDI RESEAUX SOCIAU..." at bounding box center [553, 103] width 117 height 14
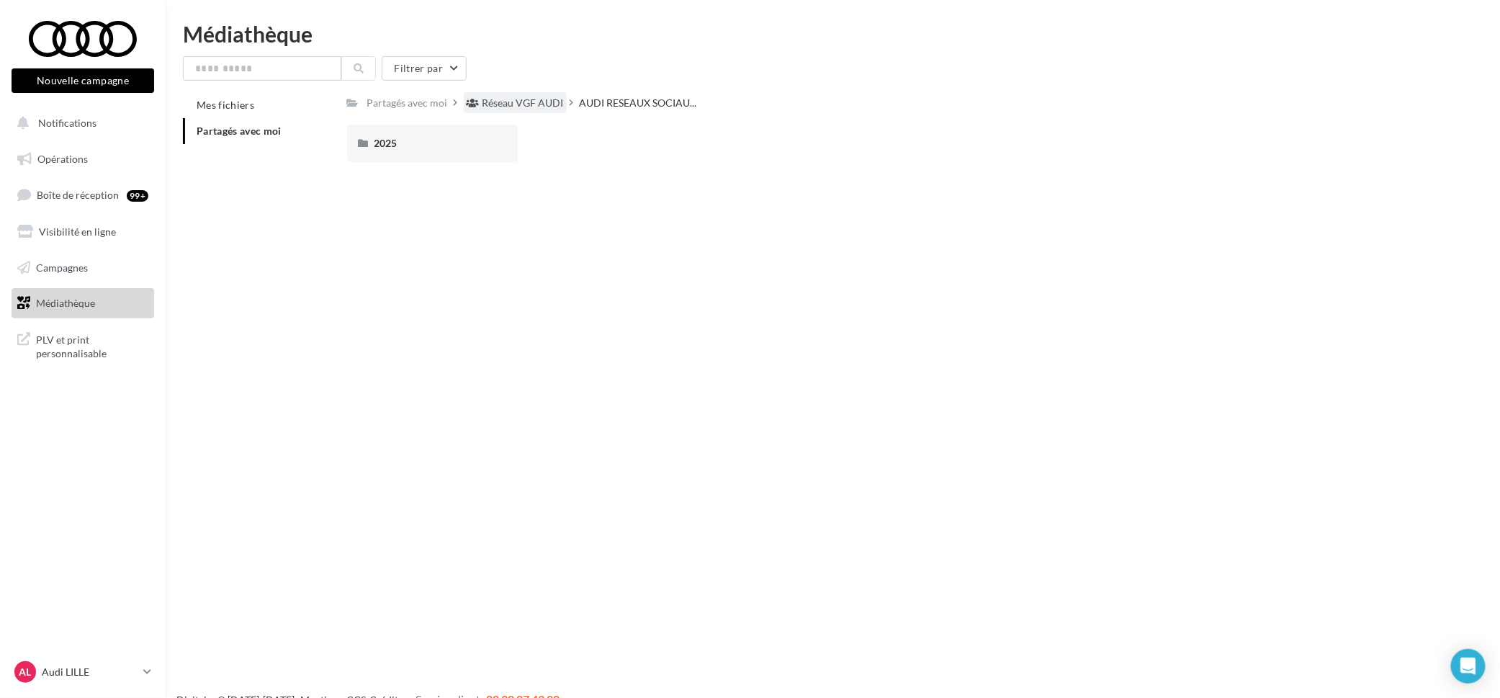
click at [545, 102] on div "Réseau VGF AUDI" at bounding box center [522, 103] width 81 height 14
